Goal: Obtain resource: Obtain resource

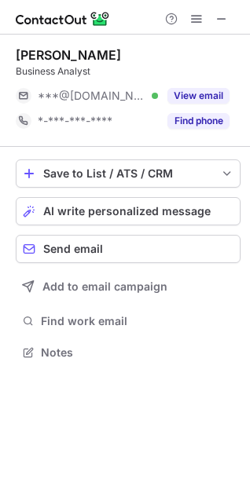
scroll to position [342, 250]
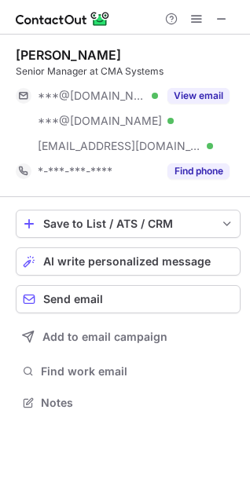
scroll to position [392, 250]
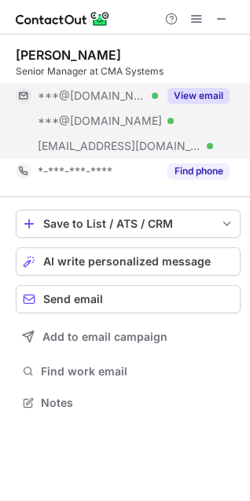
click at [219, 95] on button "View email" at bounding box center [198, 96] width 62 height 16
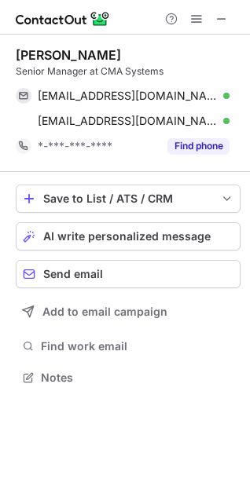
scroll to position [367, 250]
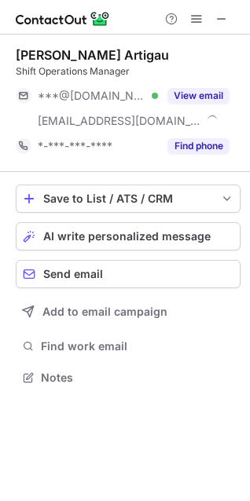
scroll to position [367, 250]
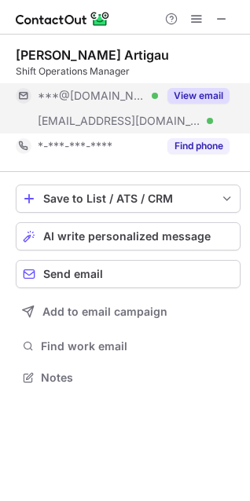
click at [209, 94] on button "View email" at bounding box center [198, 96] width 62 height 16
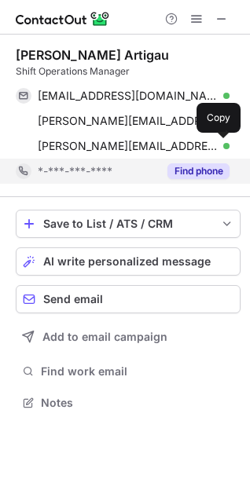
scroll to position [392, 250]
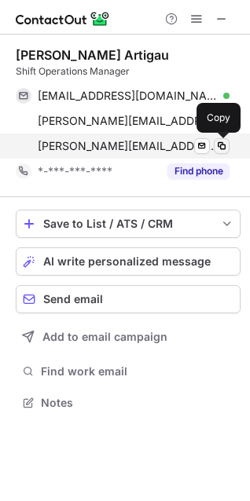
click at [224, 142] on span at bounding box center [221, 146] width 13 height 13
